Goal: Task Accomplishment & Management: Use online tool/utility

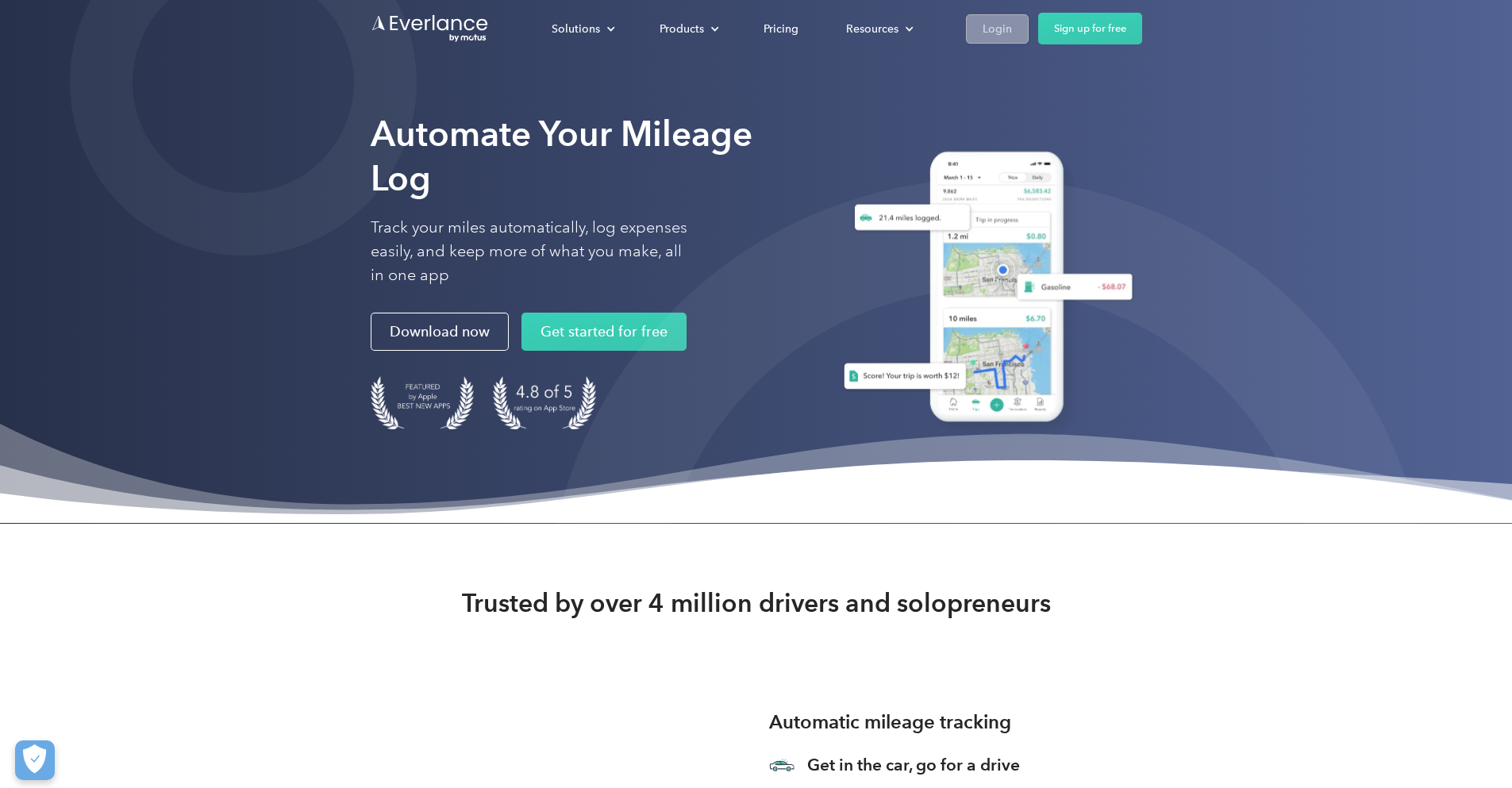
click at [1012, 30] on div "Login" at bounding box center [997, 29] width 30 height 20
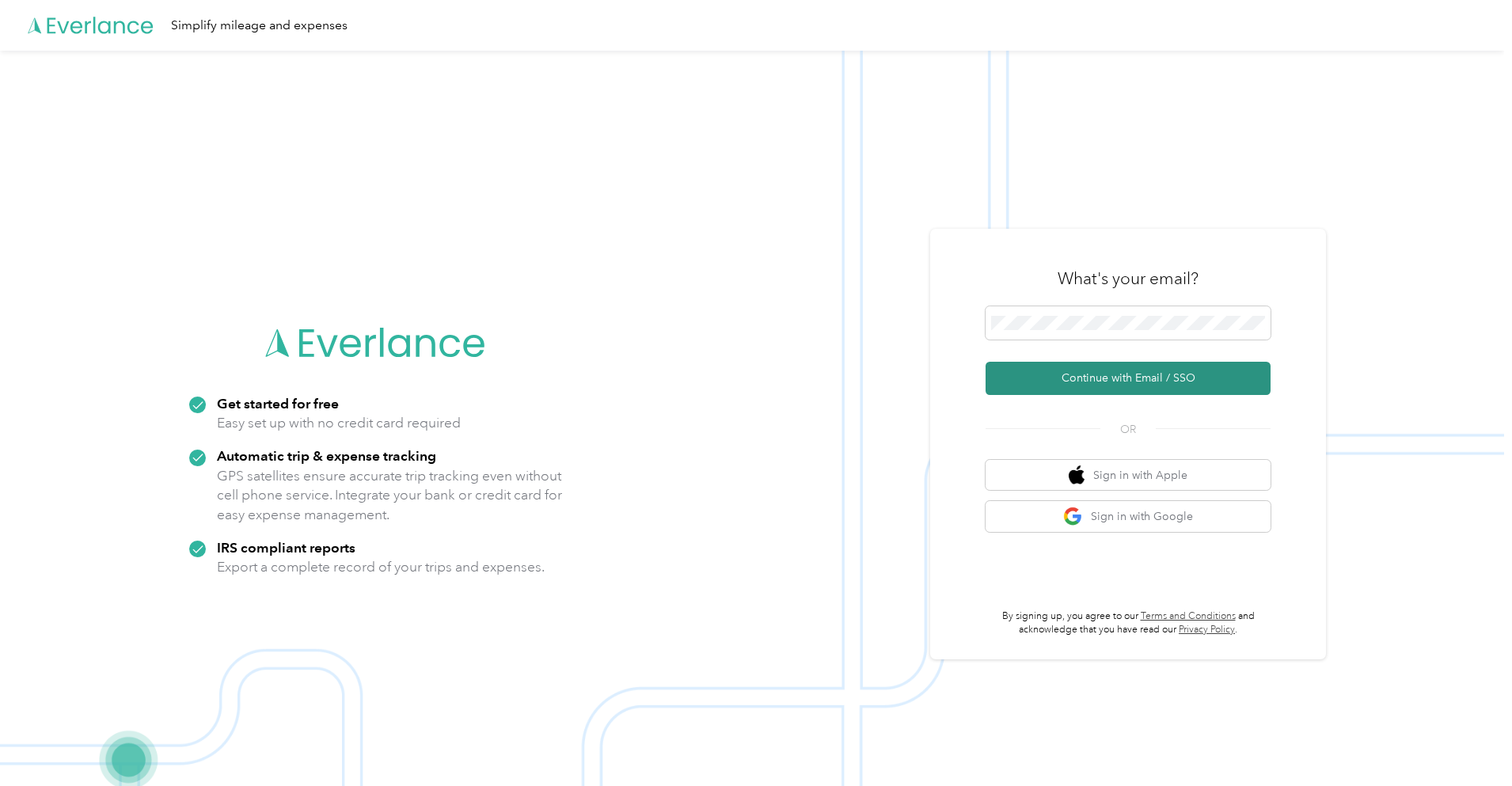
click at [1136, 375] on button "Continue with Email / SSO" at bounding box center [1128, 378] width 285 height 33
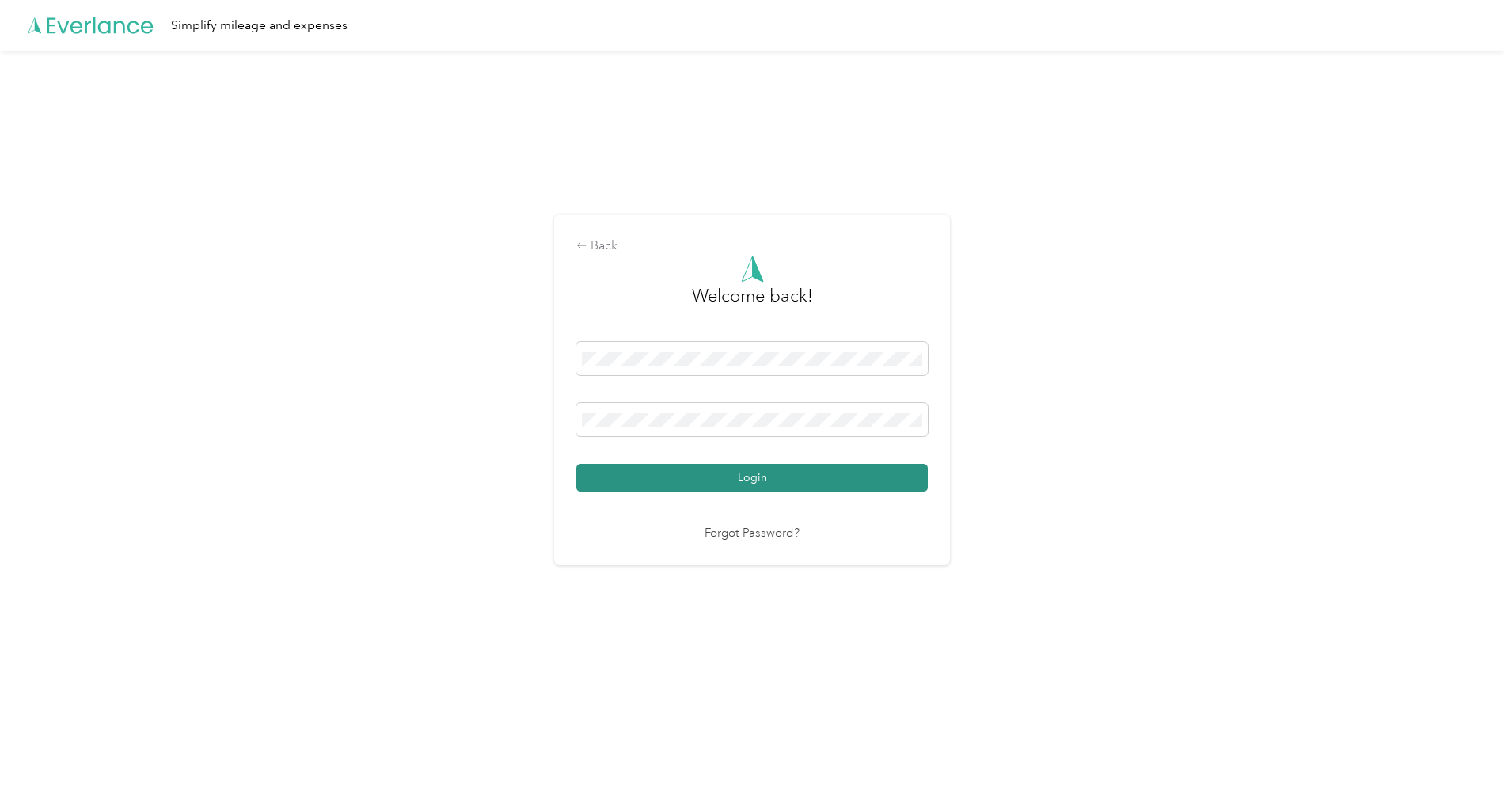
click at [826, 476] on button "Login" at bounding box center [752, 477] width 351 height 28
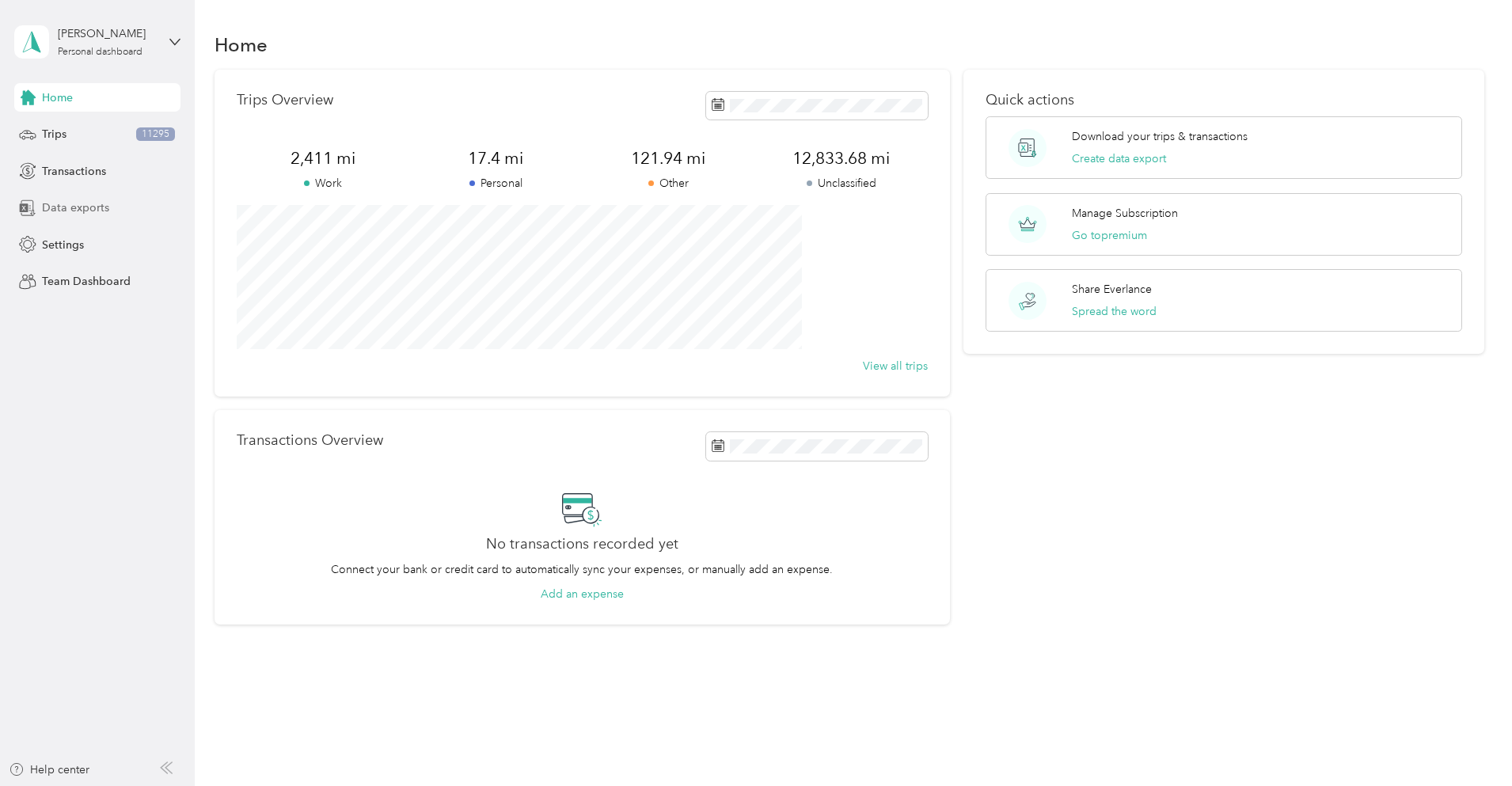
click at [76, 208] on span "Data exports" at bounding box center [75, 208] width 67 height 17
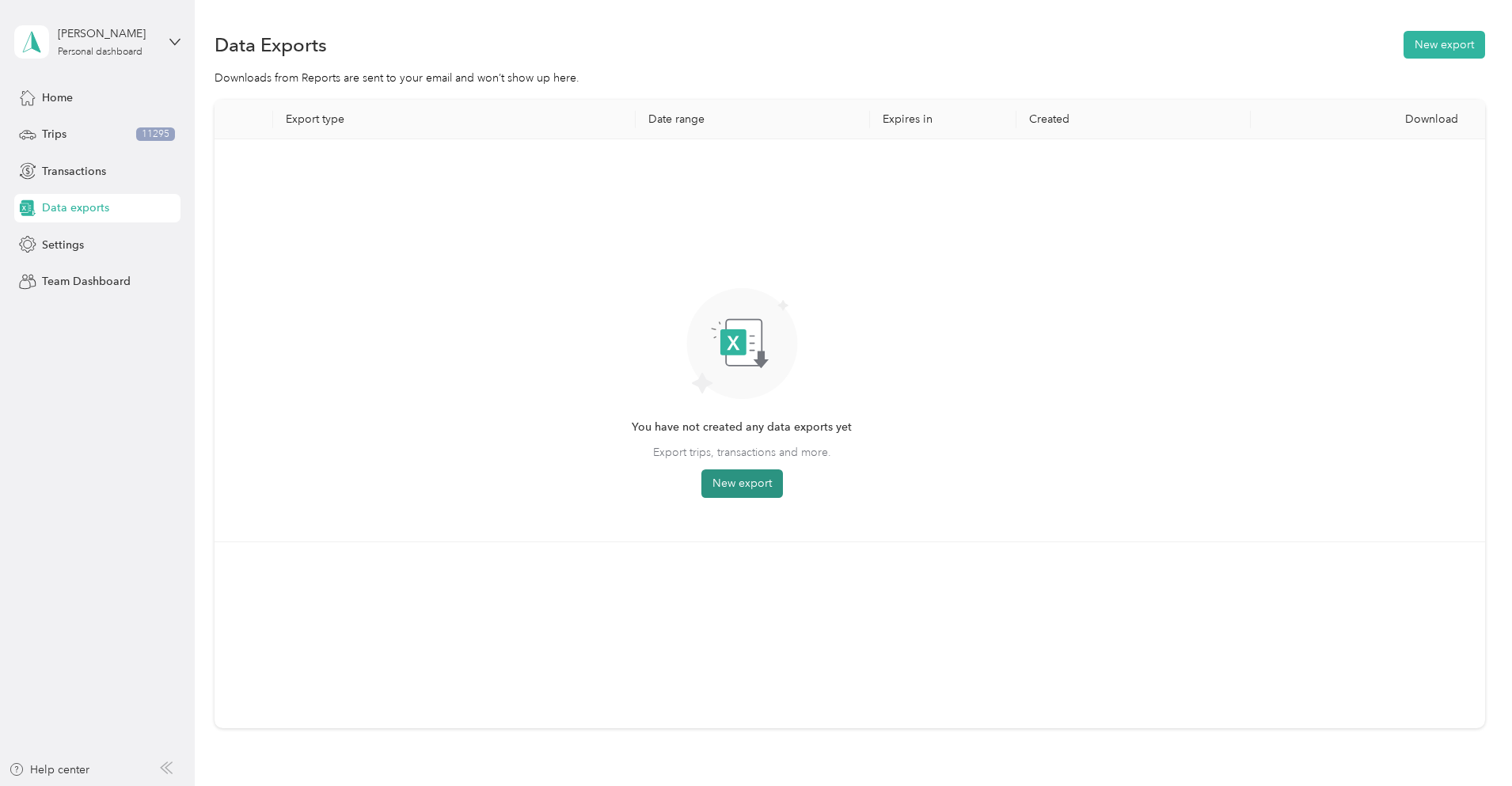
click at [783, 482] on button "New export" at bounding box center [741, 484] width 81 height 29
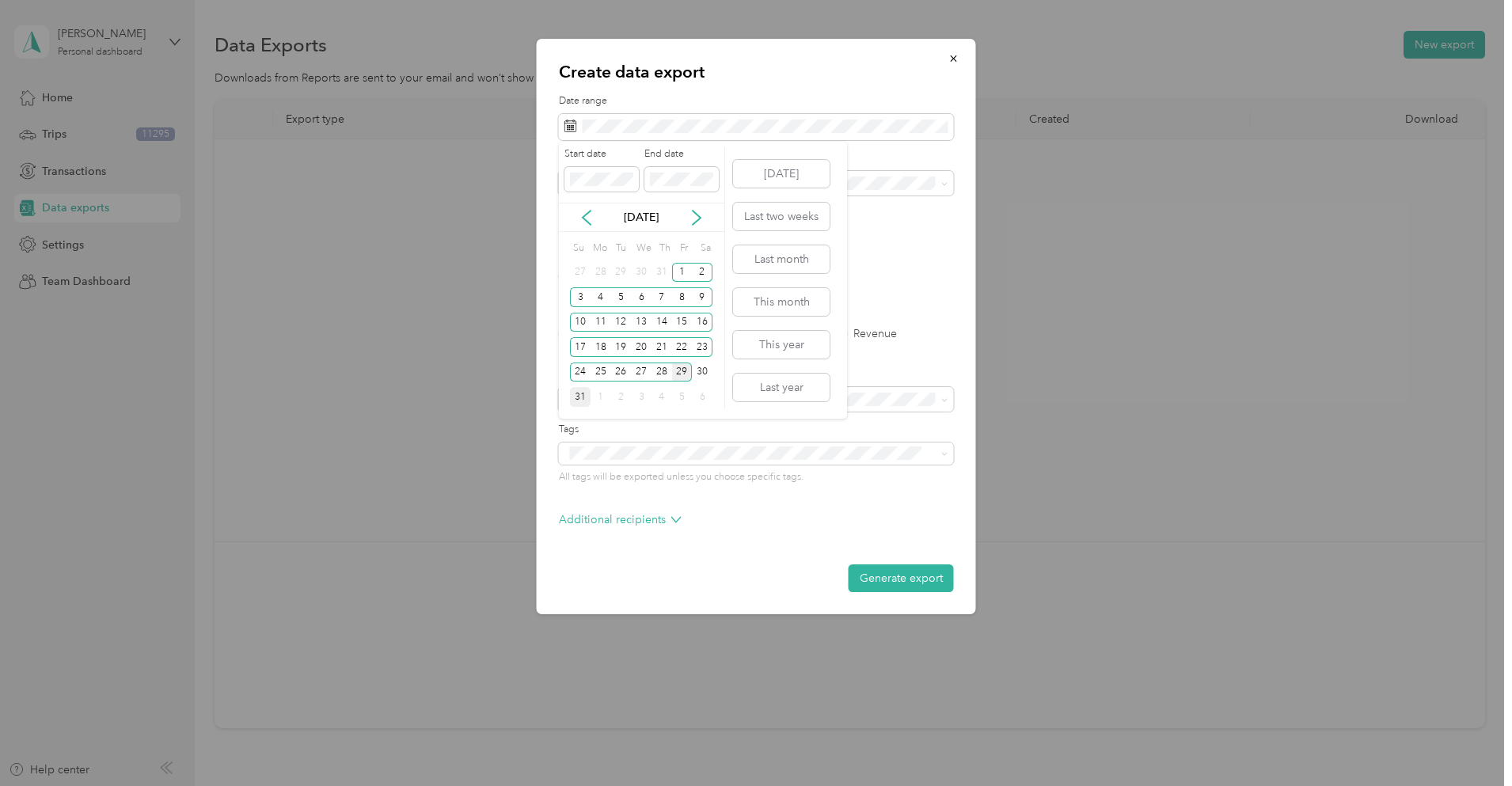
click at [575, 392] on div "31" at bounding box center [580, 397] width 21 height 20
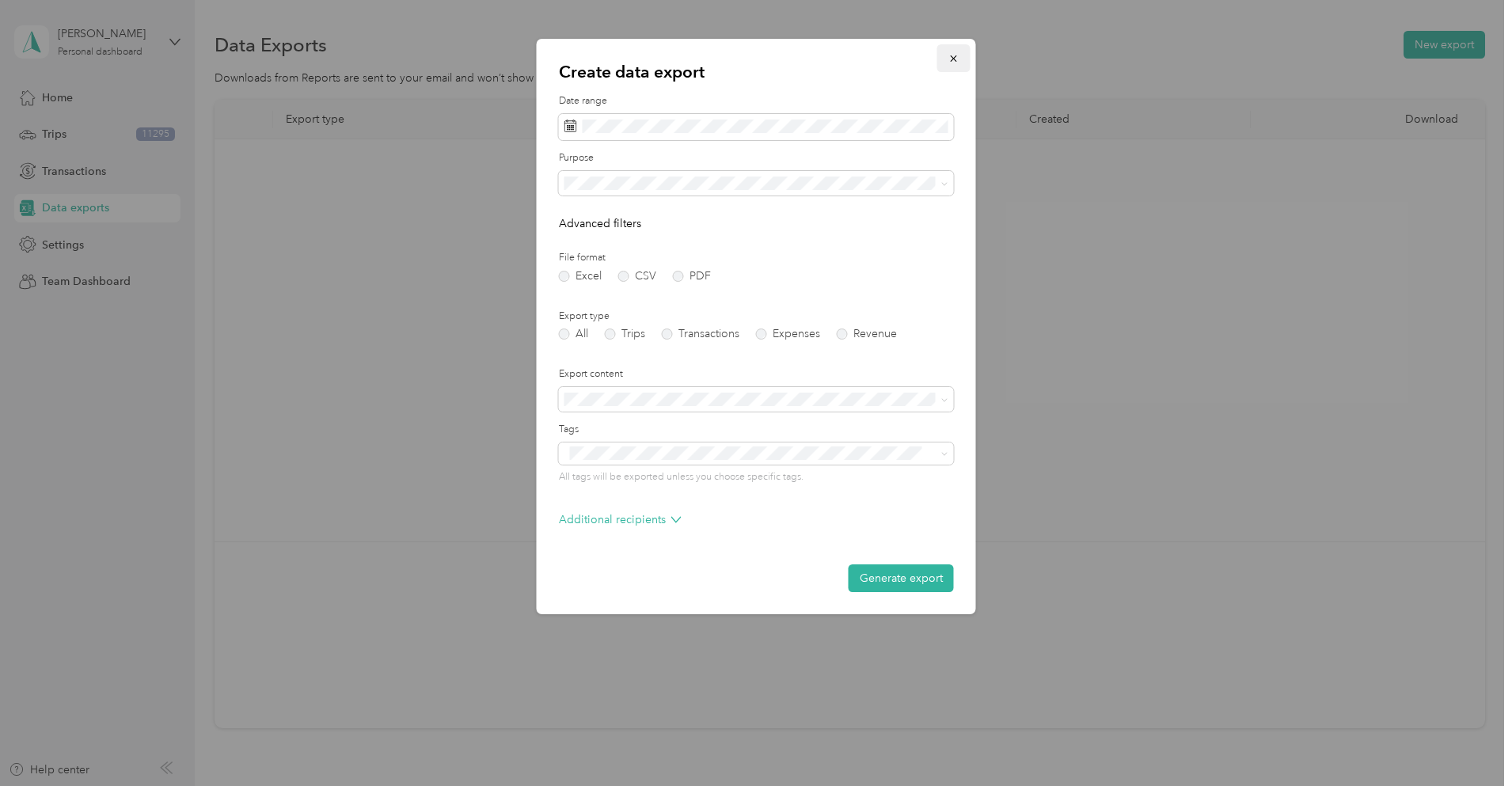
click at [951, 53] on icon "button" at bounding box center [954, 58] width 11 height 11
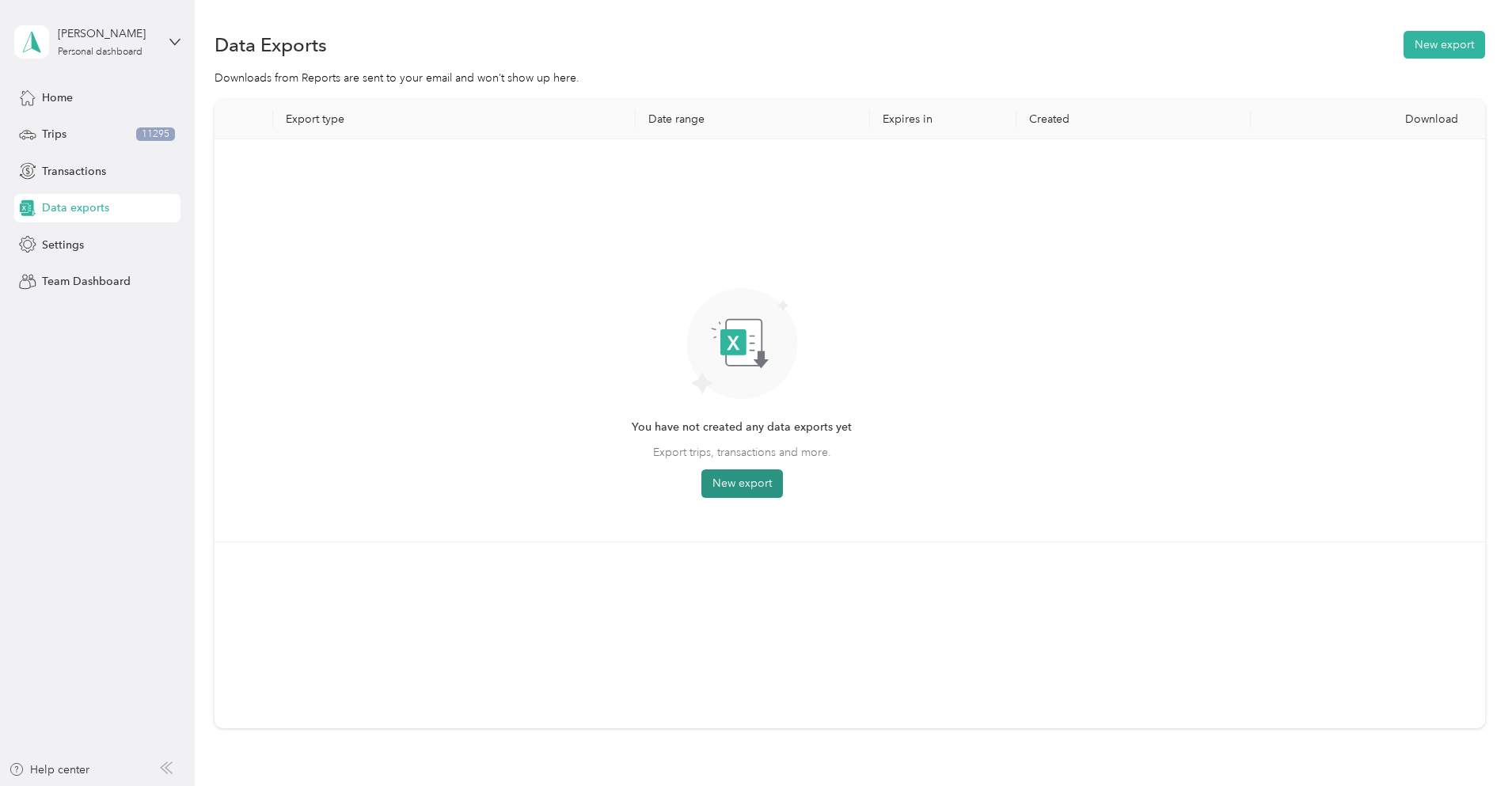
click at [783, 492] on button "New export" at bounding box center [741, 484] width 81 height 29
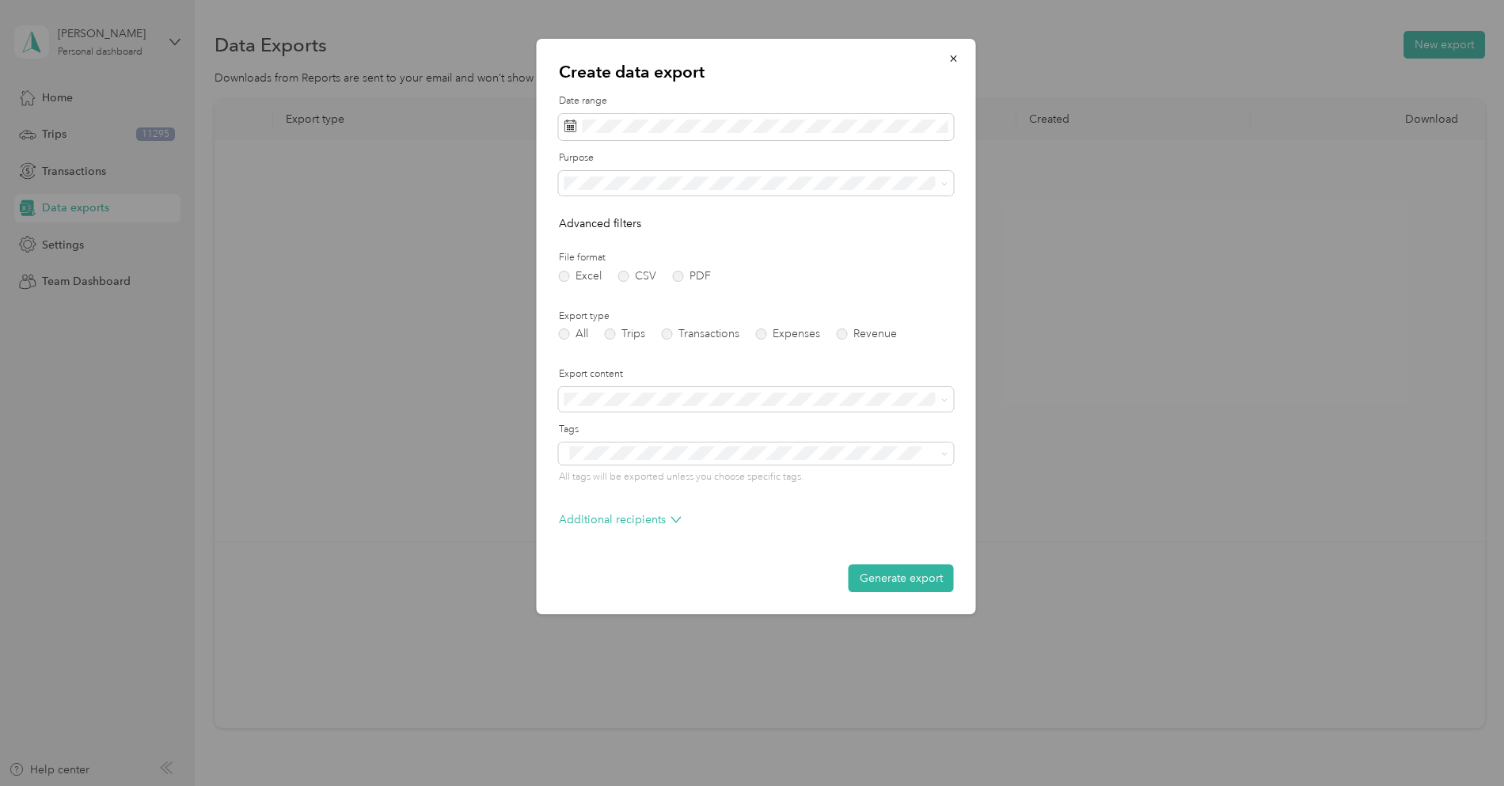
click at [625, 239] on div "Work" at bounding box center [756, 238] width 373 height 17
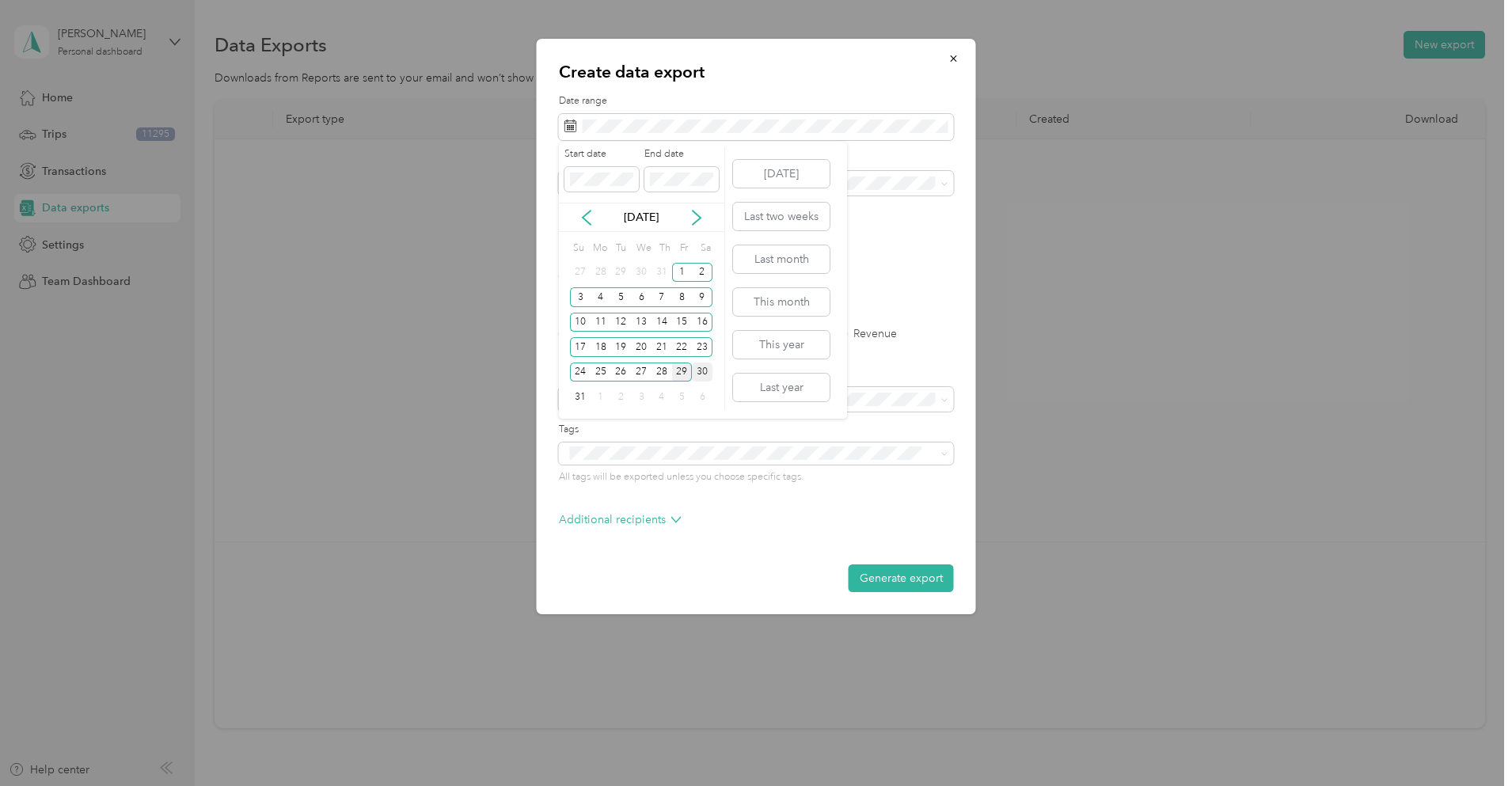
click at [697, 368] on div "30" at bounding box center [702, 373] width 21 height 20
click at [775, 303] on button "This month" at bounding box center [781, 302] width 96 height 28
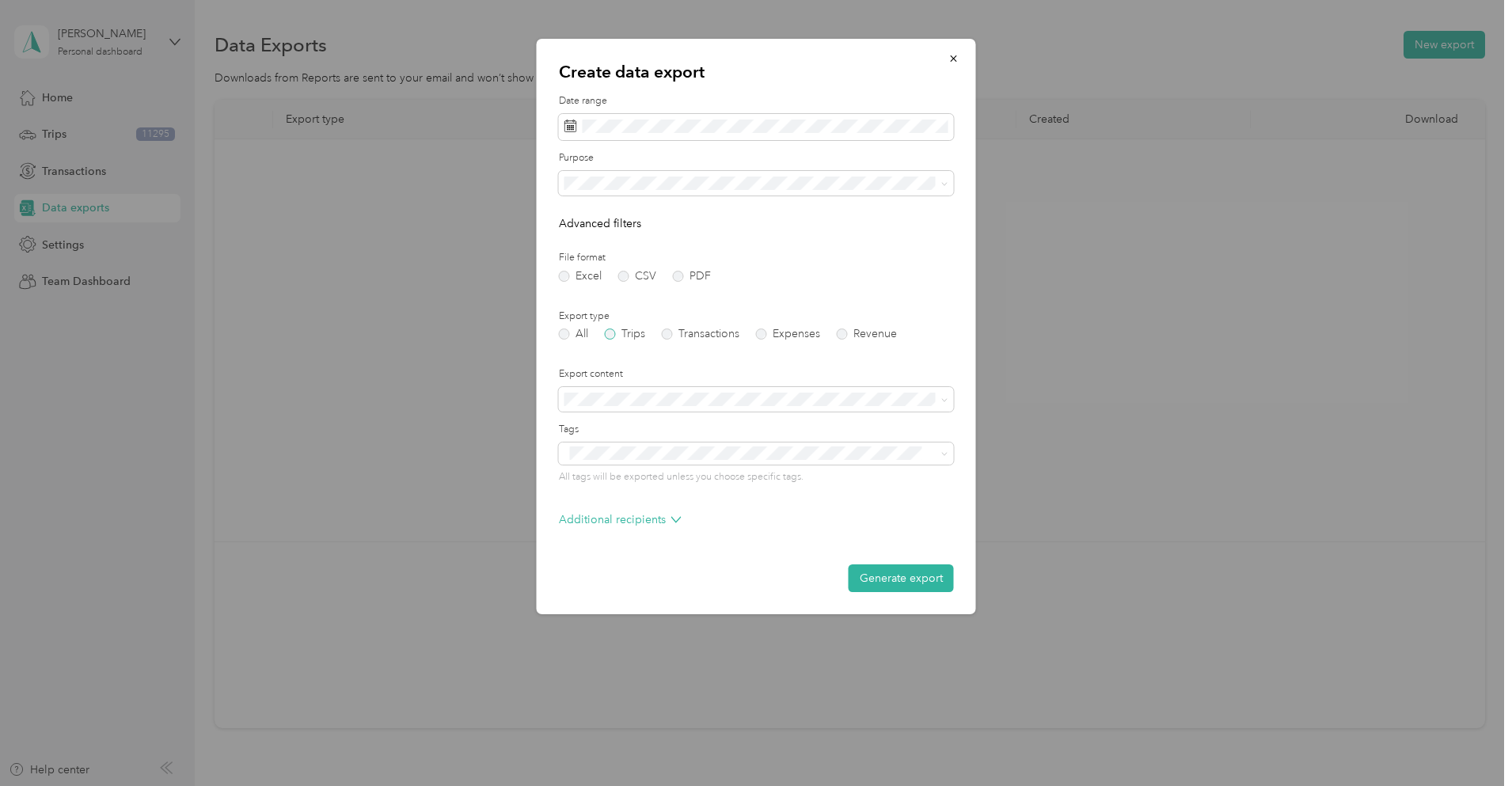
click at [622, 335] on label "Trips" at bounding box center [624, 334] width 40 height 11
click at [647, 426] on div "Summary only" at bounding box center [756, 427] width 373 height 17
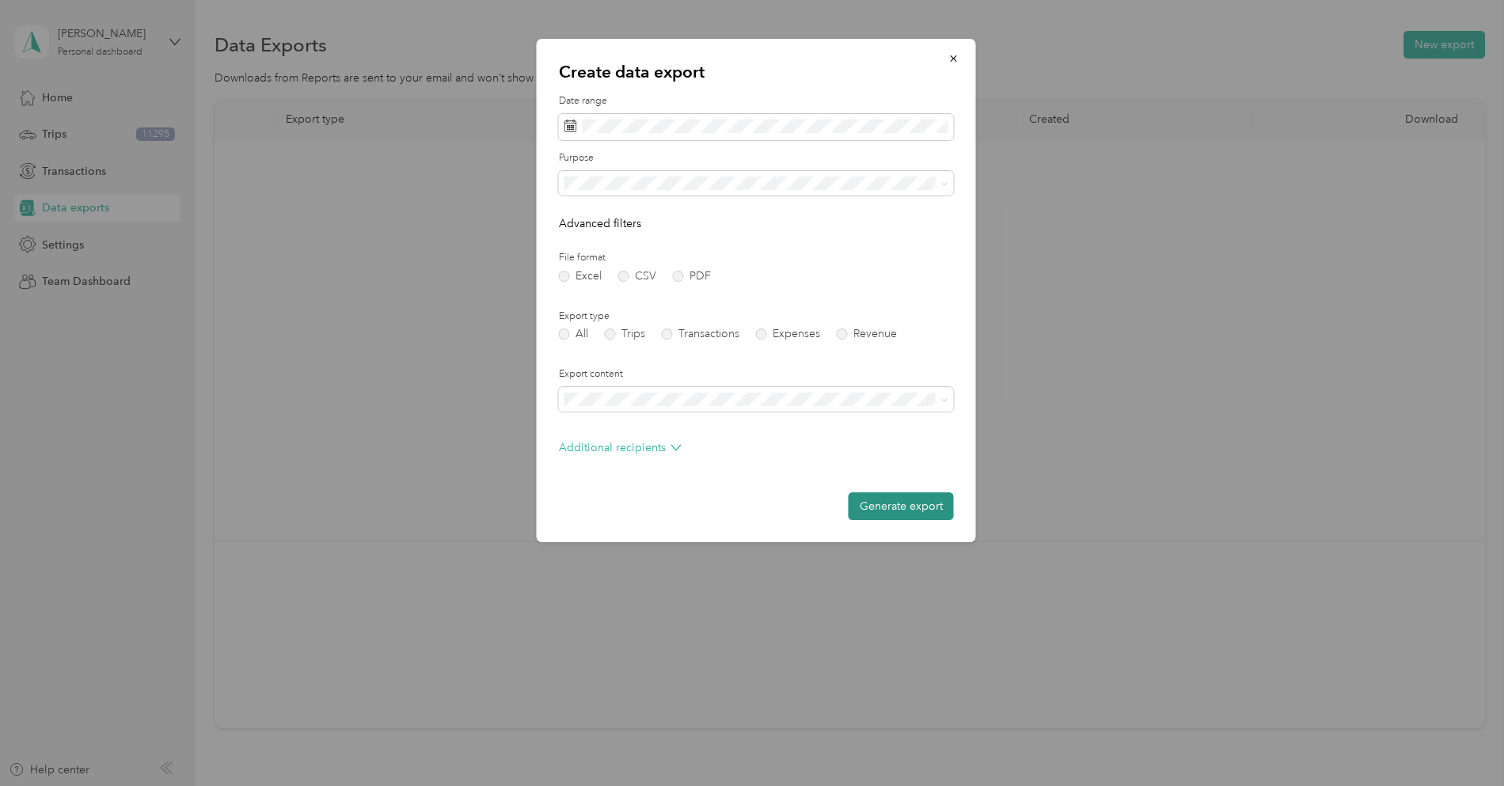
click at [880, 509] on button "Generate export" at bounding box center [902, 506] width 105 height 28
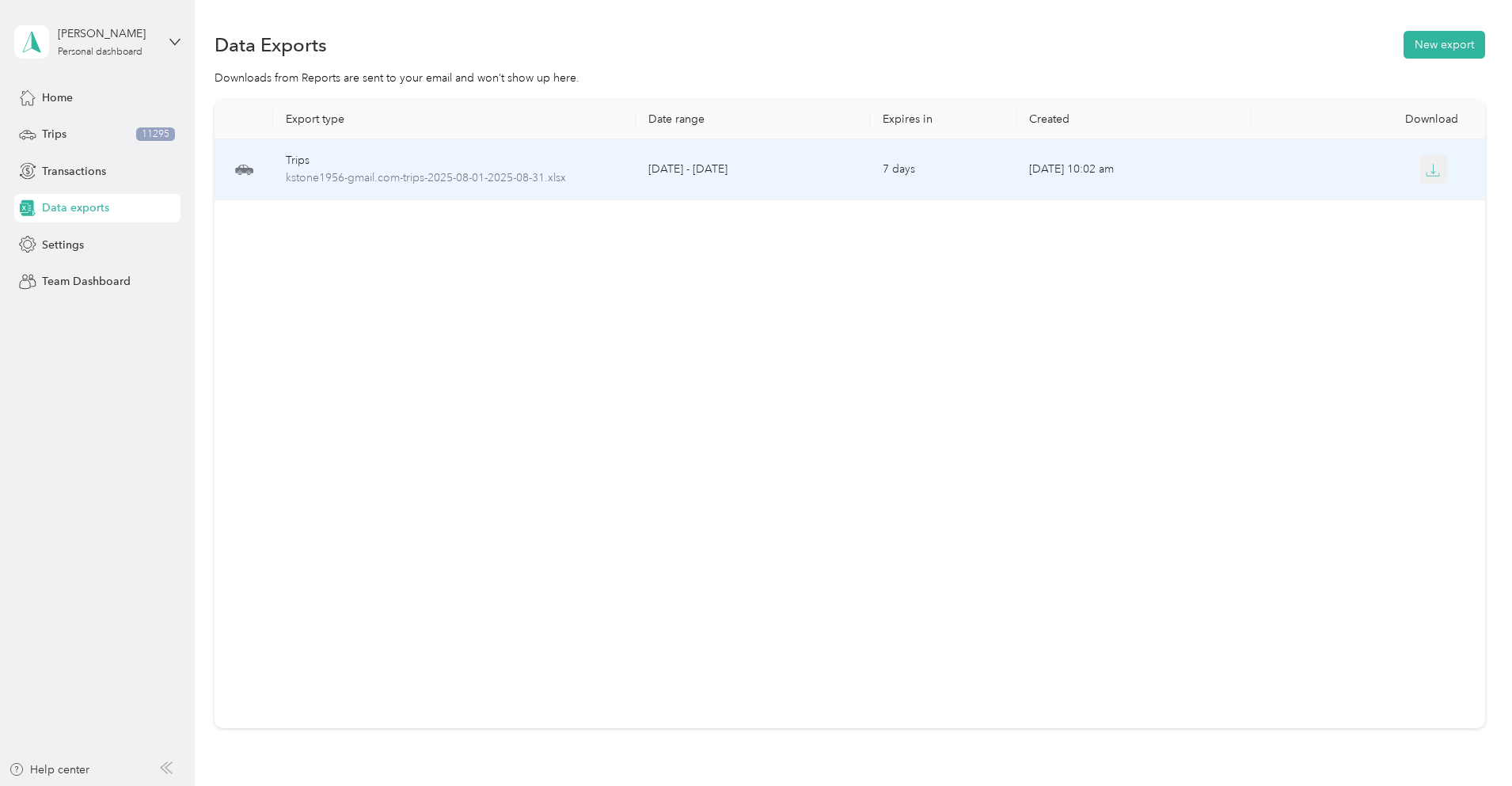
click at [1426, 174] on icon "button" at bounding box center [1434, 170] width 14 height 14
